Goal: Task Accomplishment & Management: Manage account settings

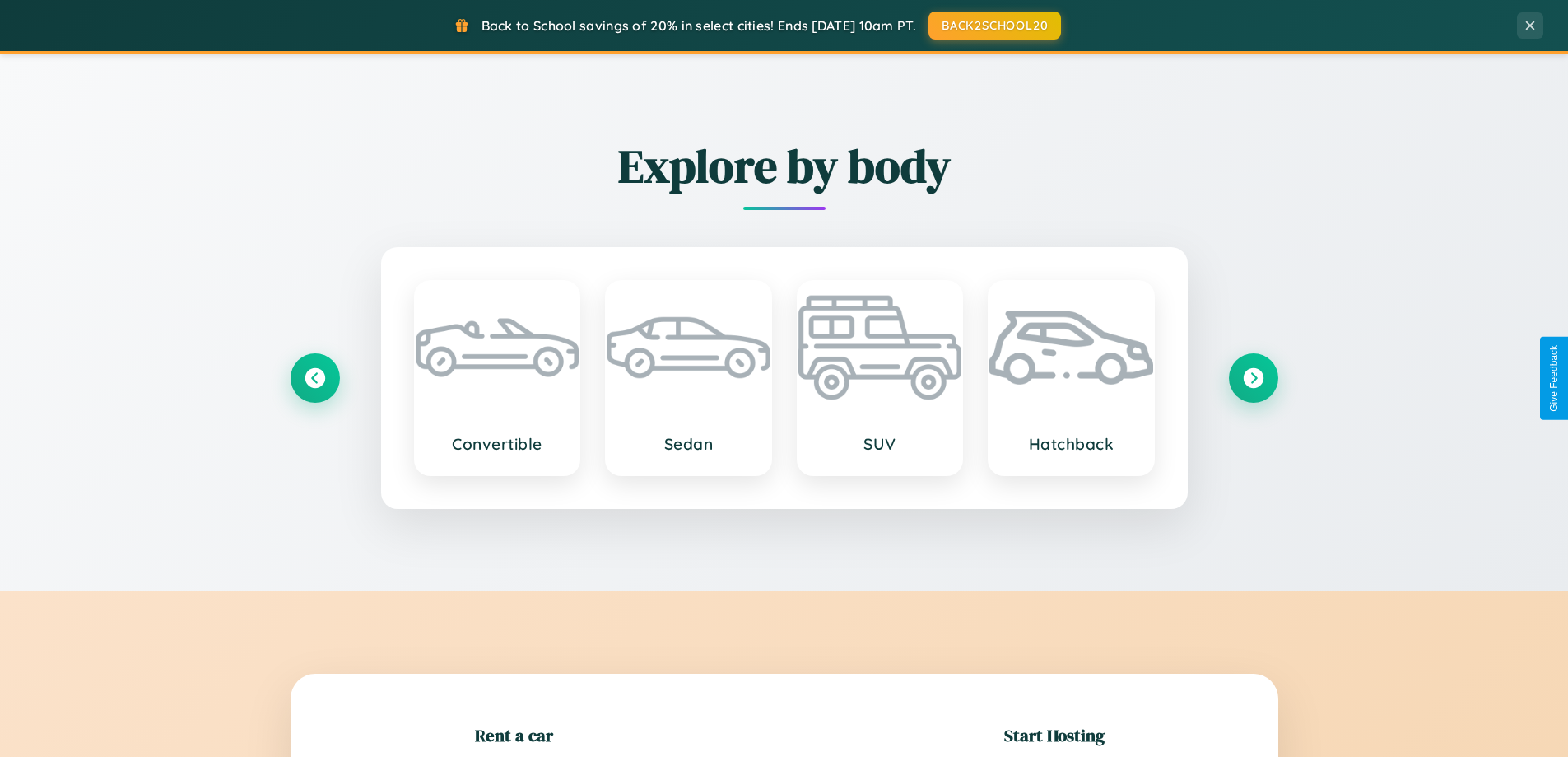
scroll to position [356, 0]
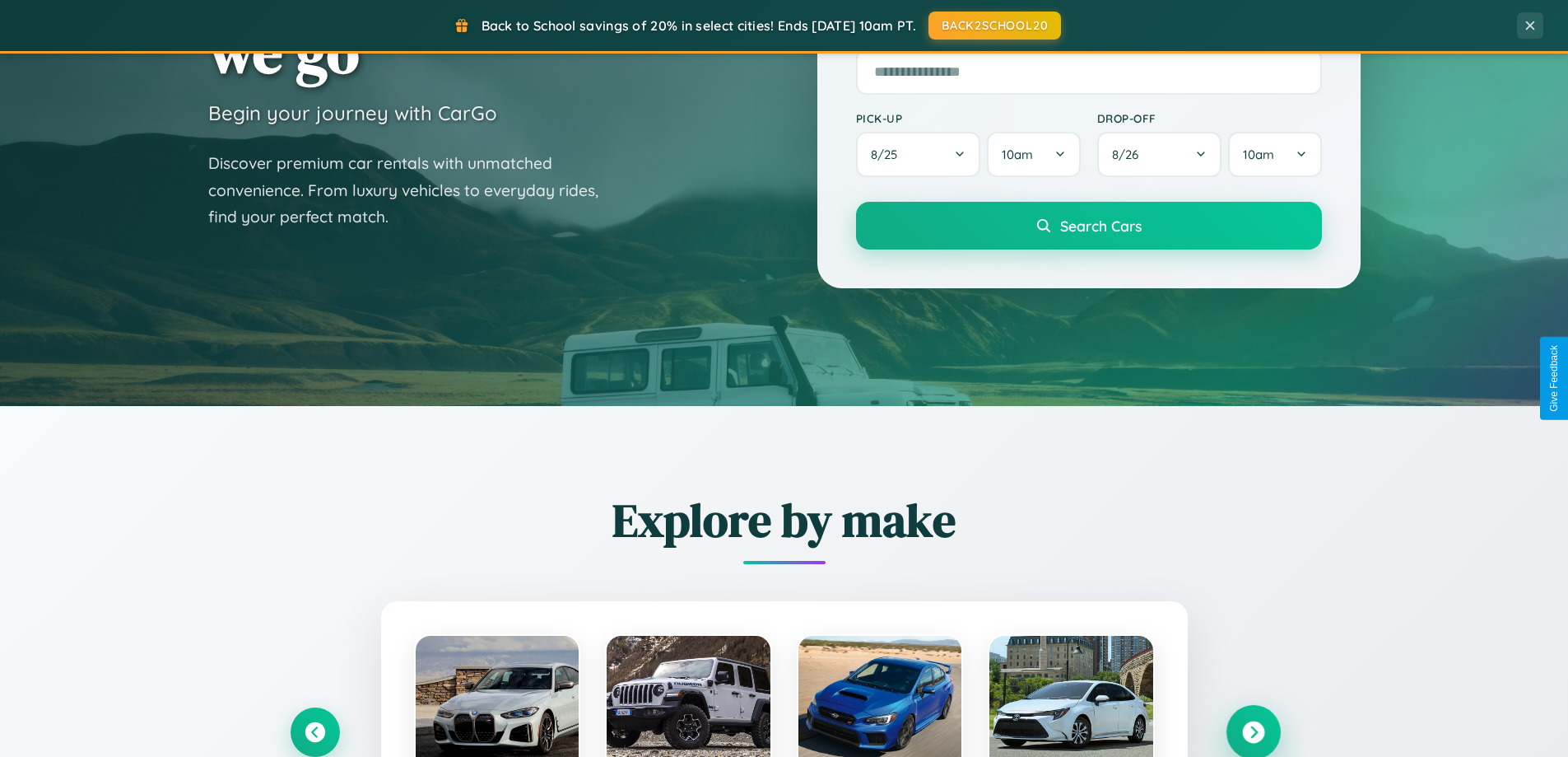
click at [1253, 732] on icon at bounding box center [1253, 732] width 22 height 22
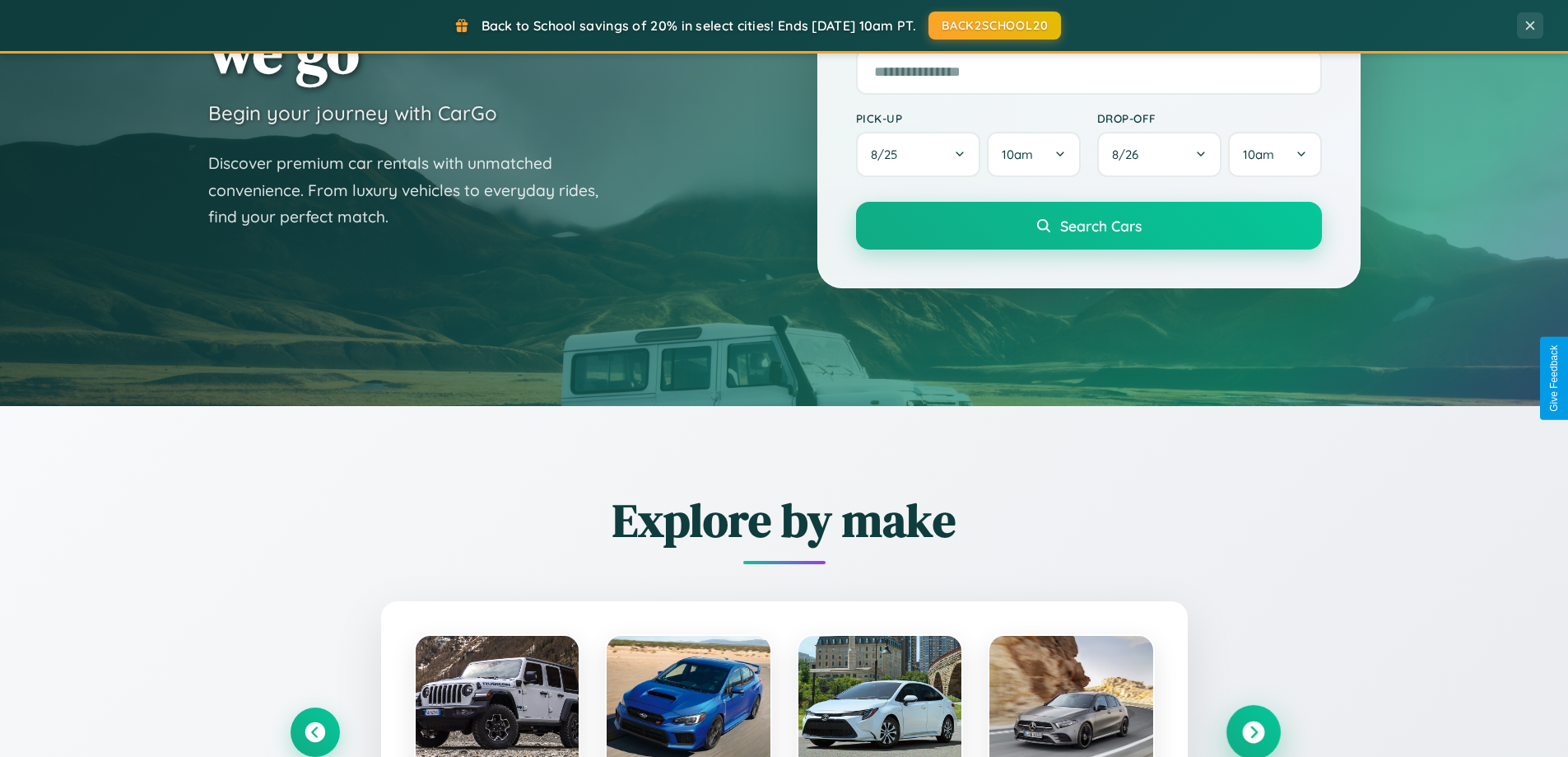
click at [1253, 731] on icon at bounding box center [1253, 732] width 22 height 22
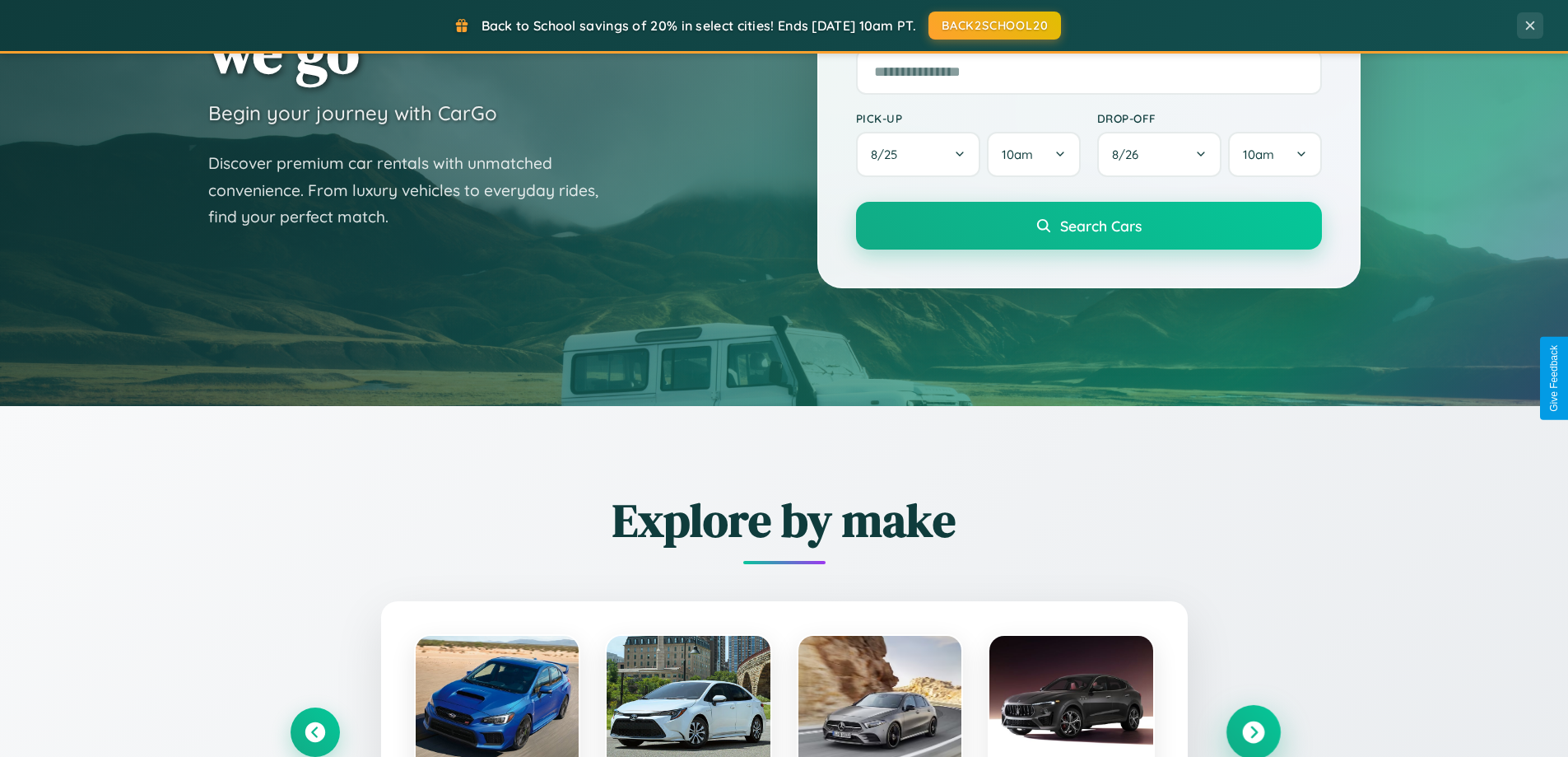
click at [1253, 731] on icon at bounding box center [1253, 732] width 22 height 22
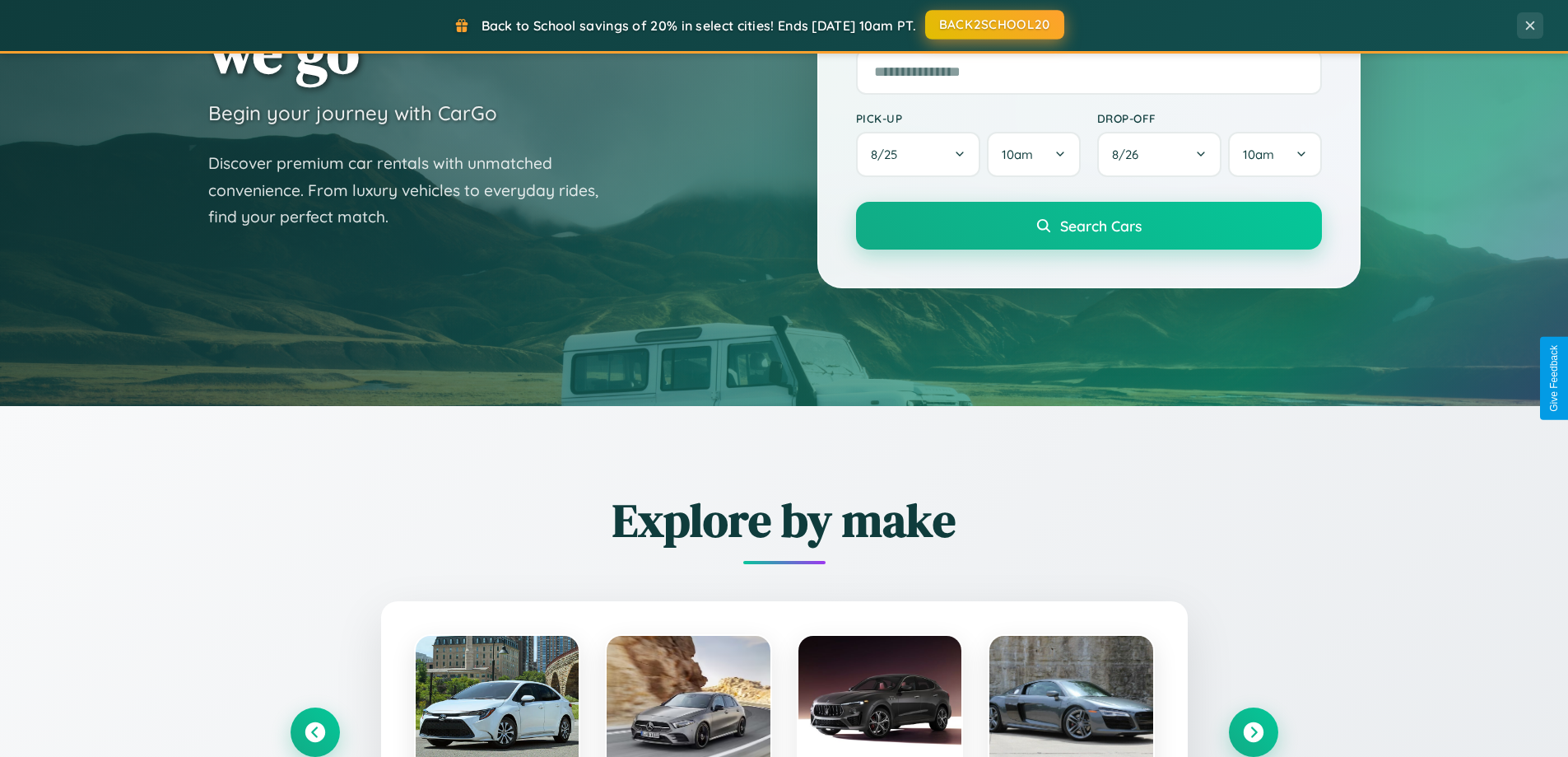
click at [994, 25] on button "BACK2SCHOOL20" at bounding box center [995, 25] width 139 height 30
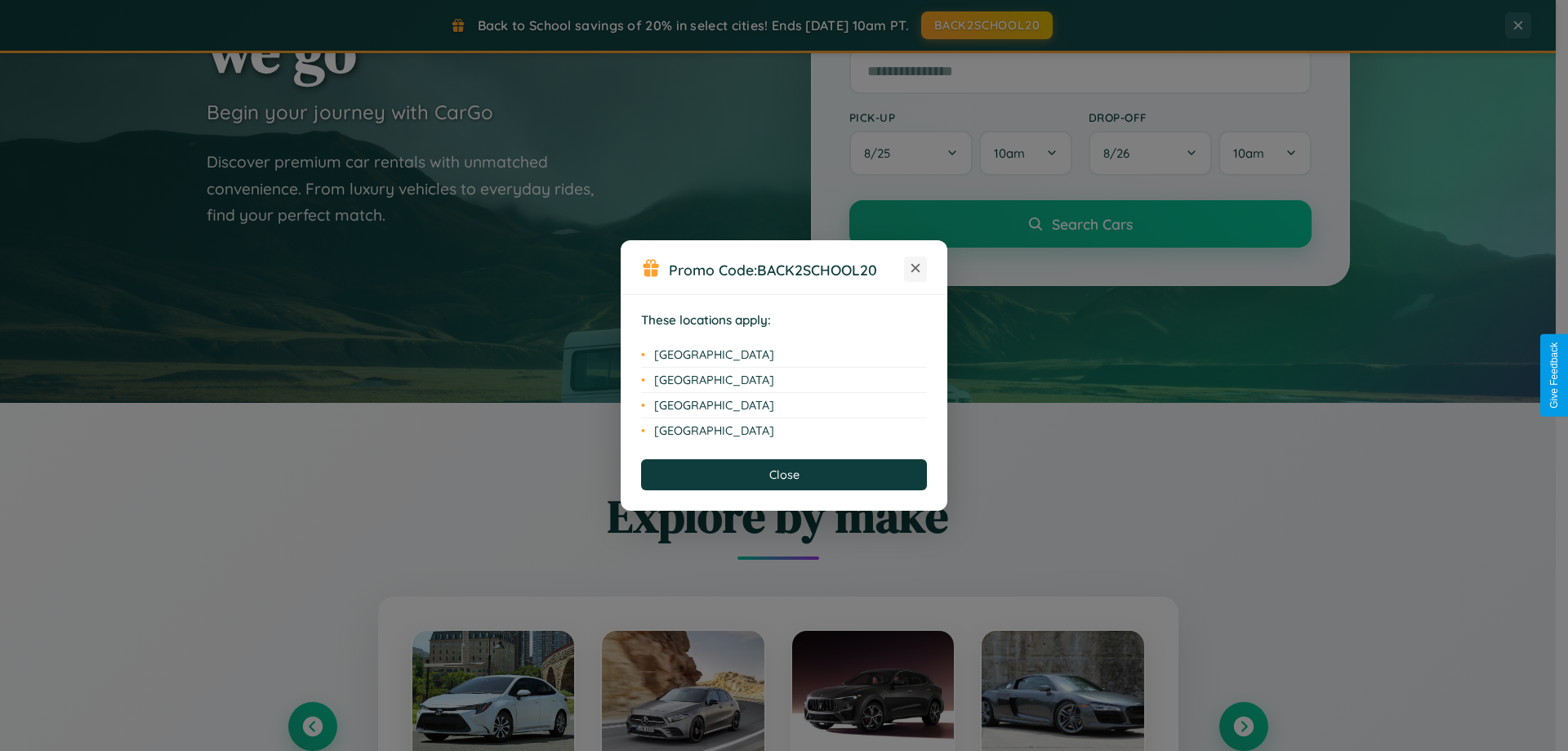
click at [915, 269] on icon at bounding box center [916, 268] width 9 height 9
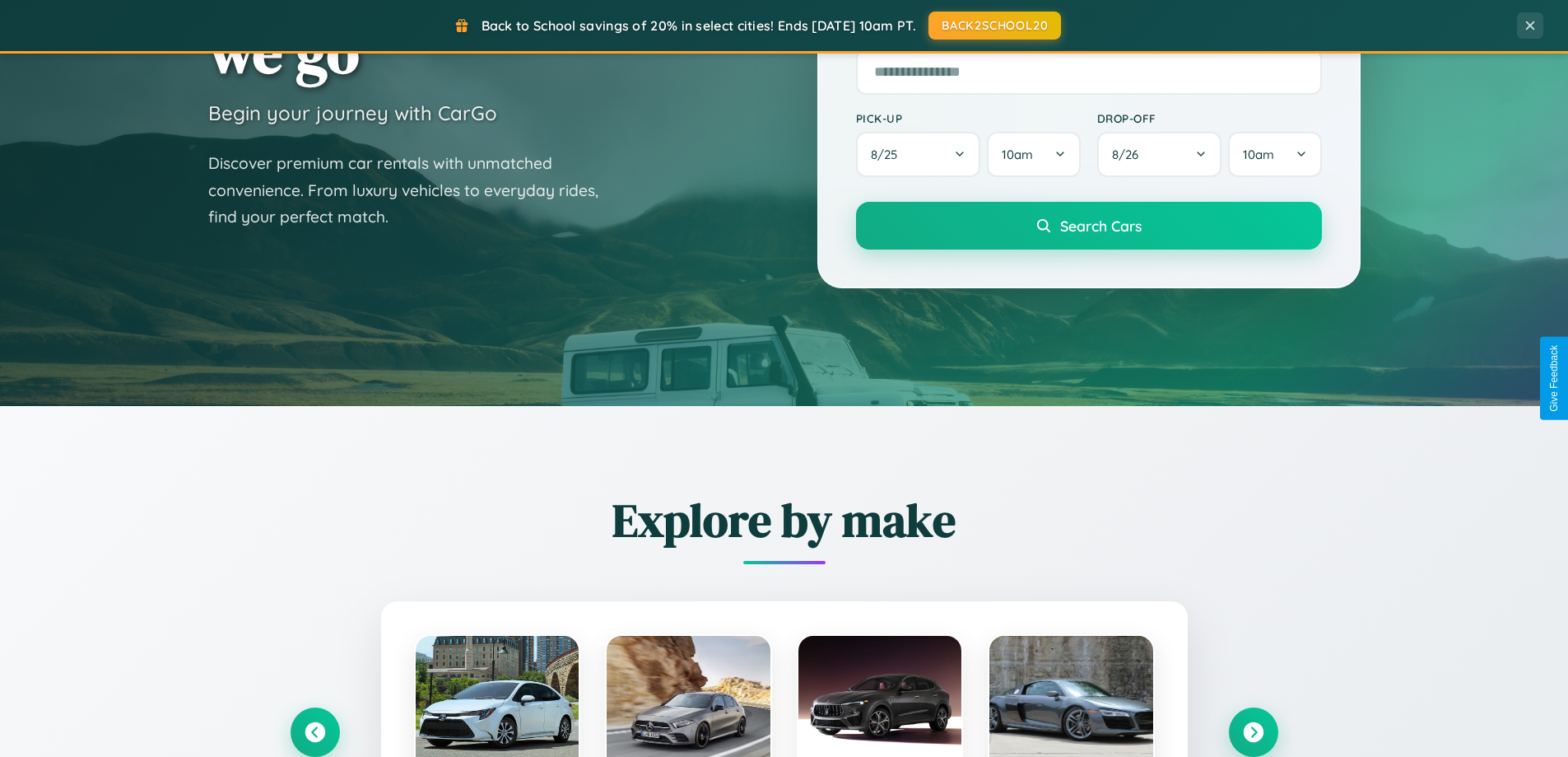
scroll to position [0, 0]
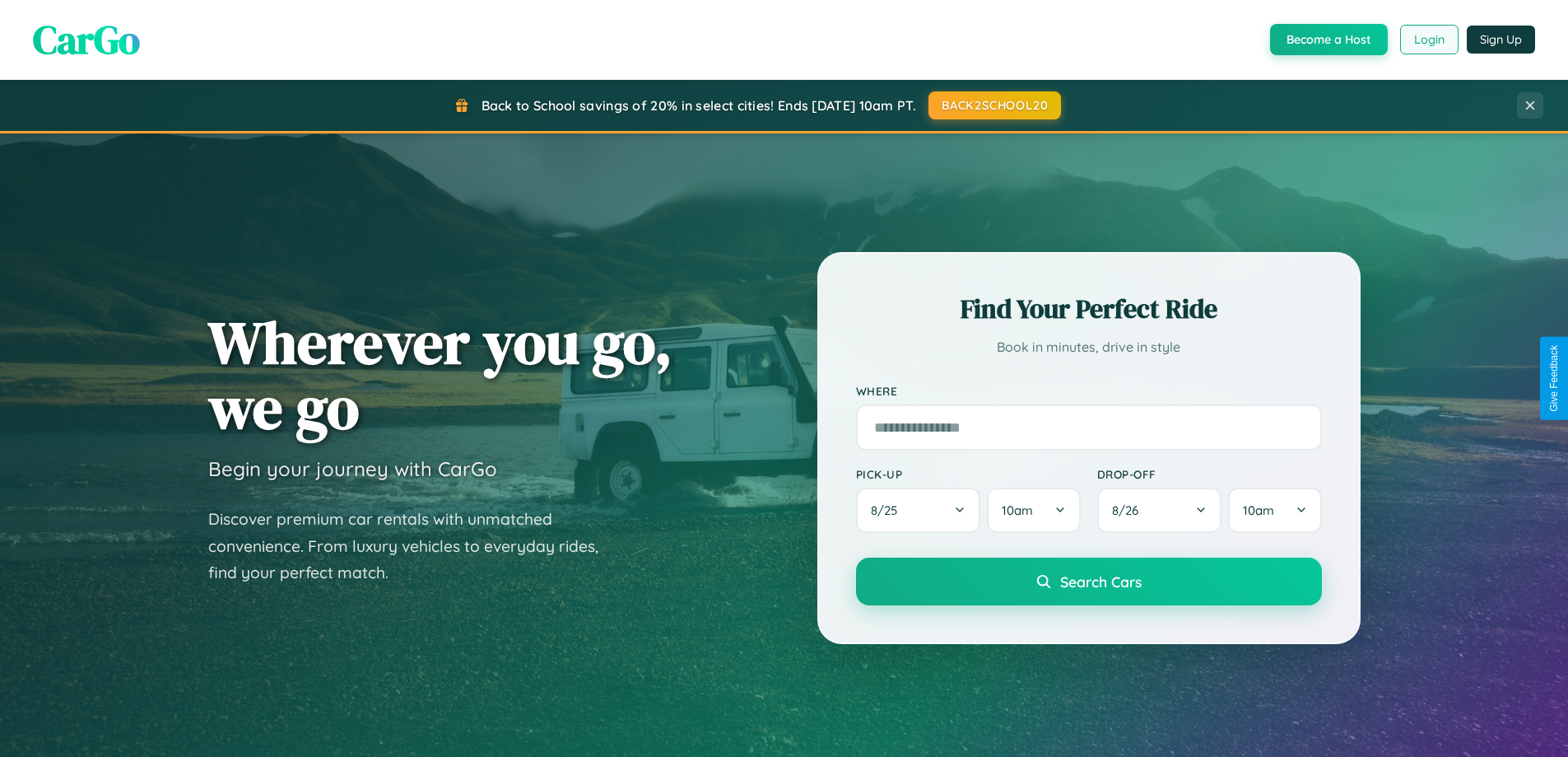
click at [1428, 40] on button "Login" at bounding box center [1429, 39] width 58 height 30
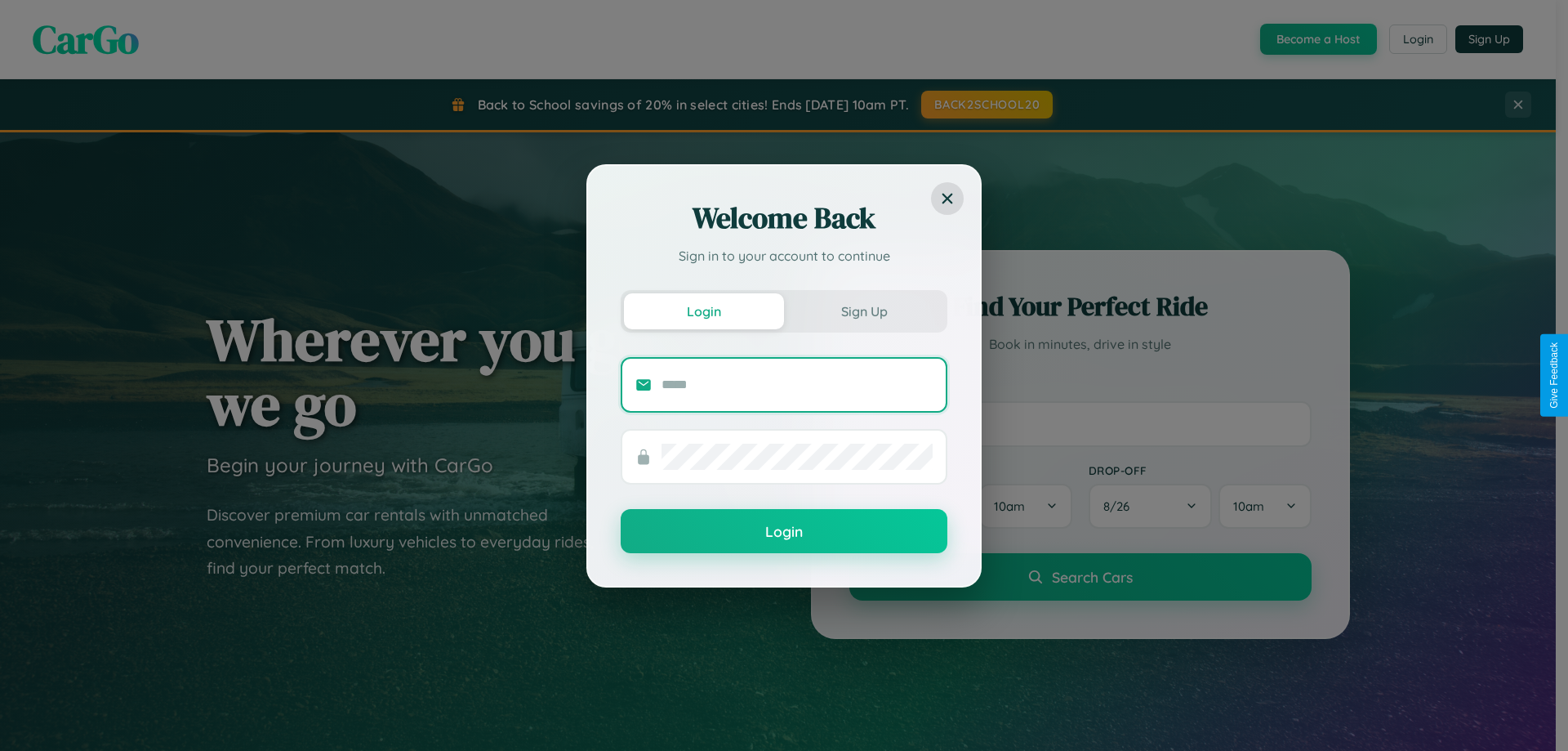
click at [798, 384] on input "text" at bounding box center [797, 385] width 271 height 26
type input "**********"
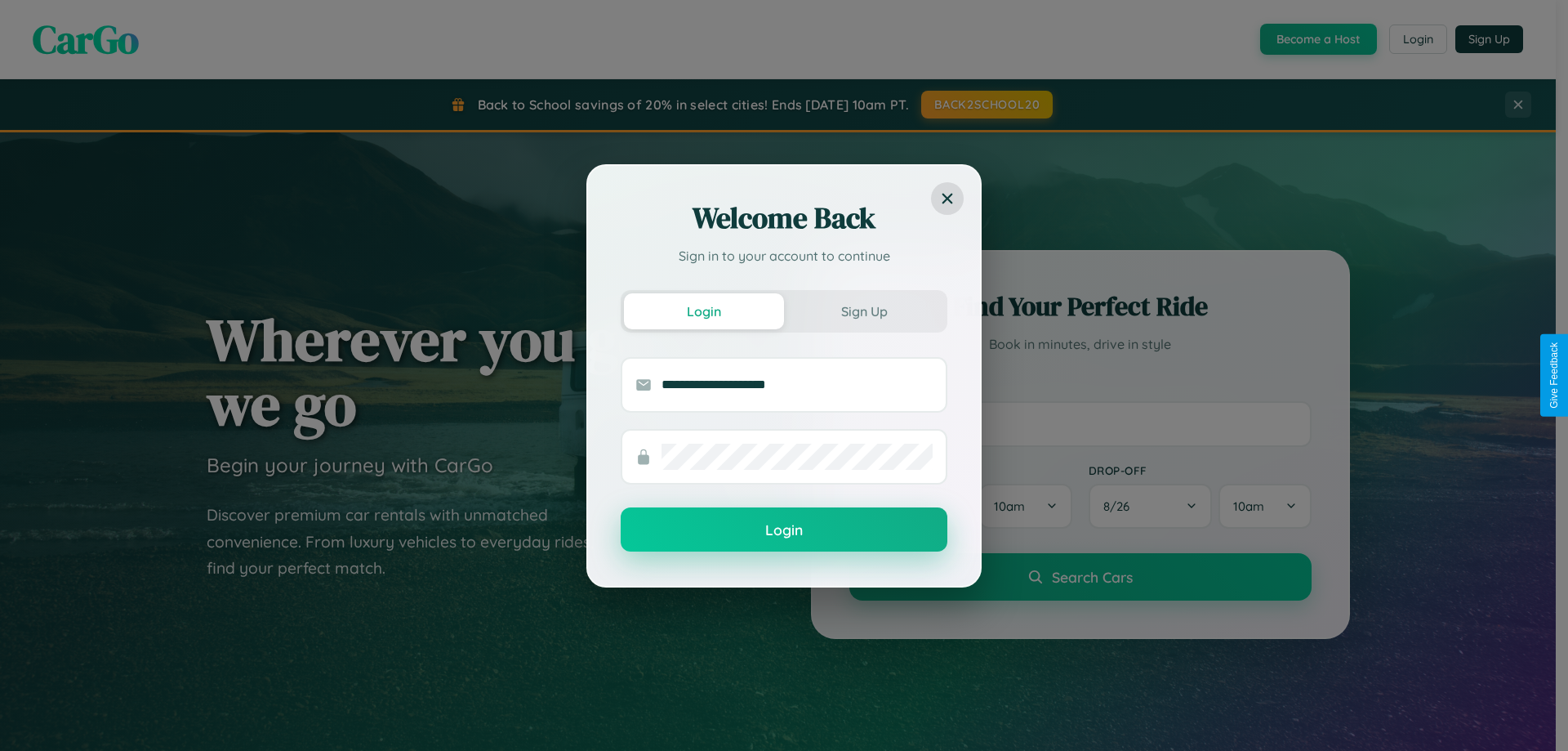
click at [784, 530] on button "Login" at bounding box center [784, 529] width 327 height 44
